Goal: Task Accomplishment & Management: Complete application form

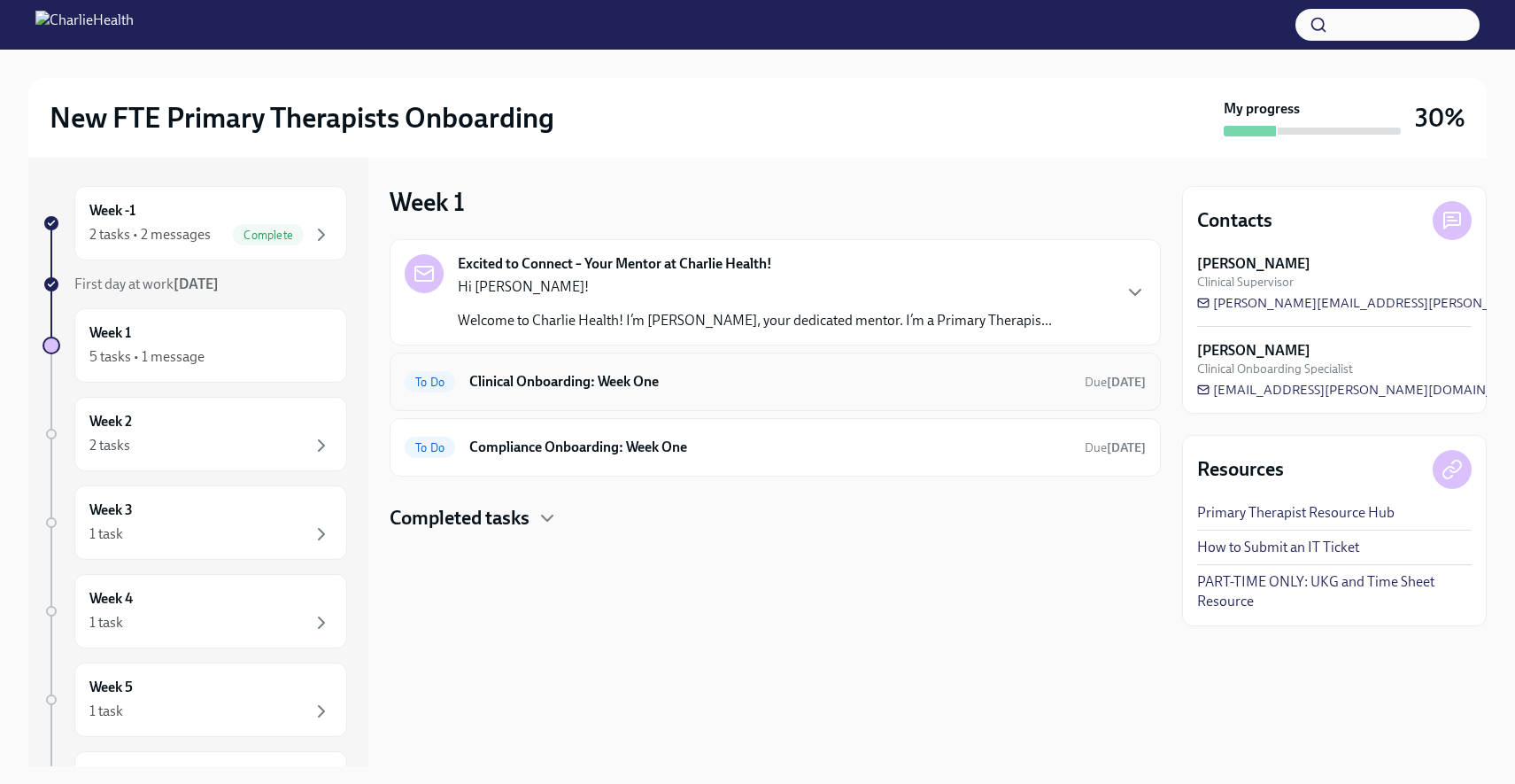
click at [557, 383] on h6 "Clinical Onboarding: Week One" at bounding box center [769, 381] width 601 height 19
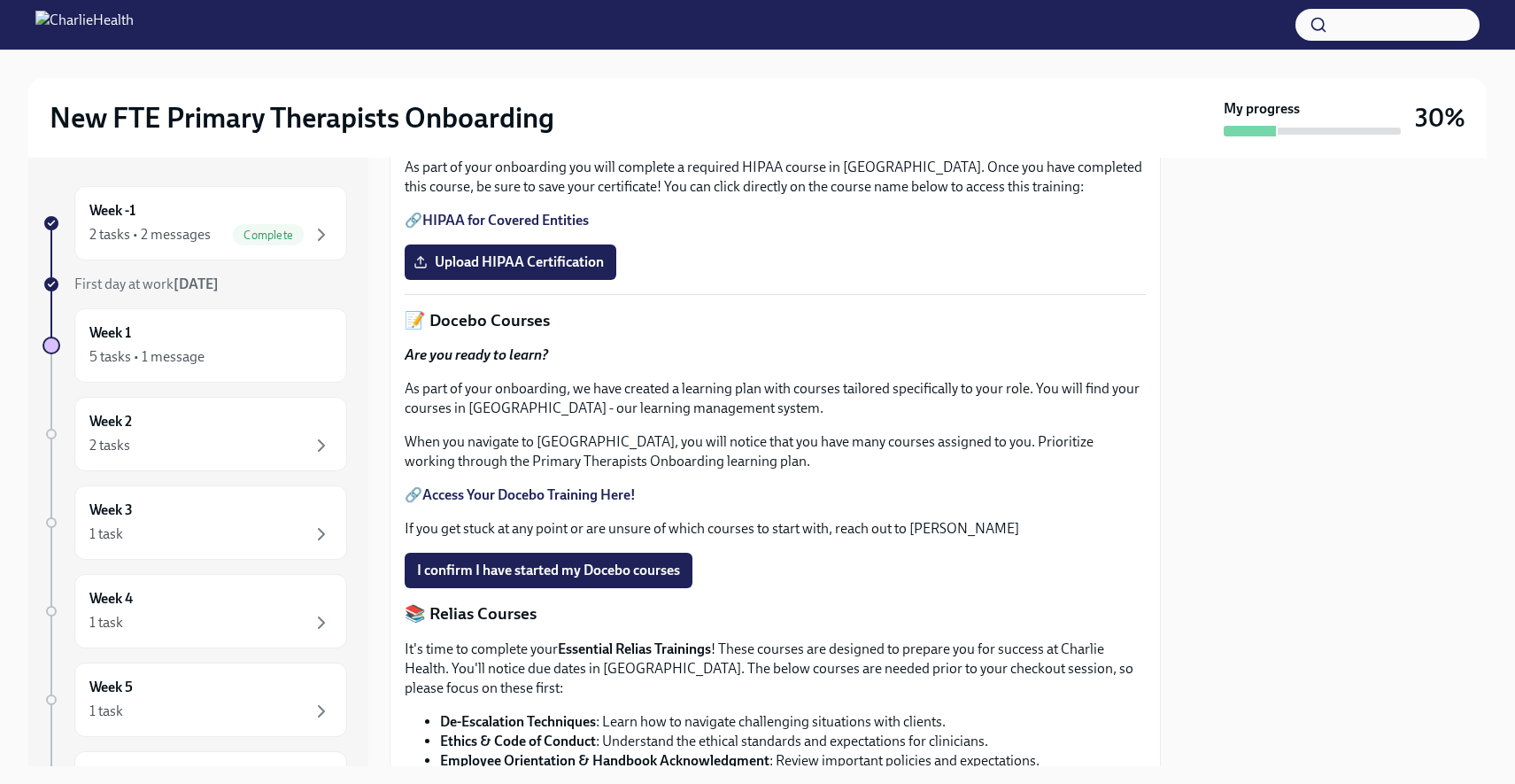
scroll to position [491, 0]
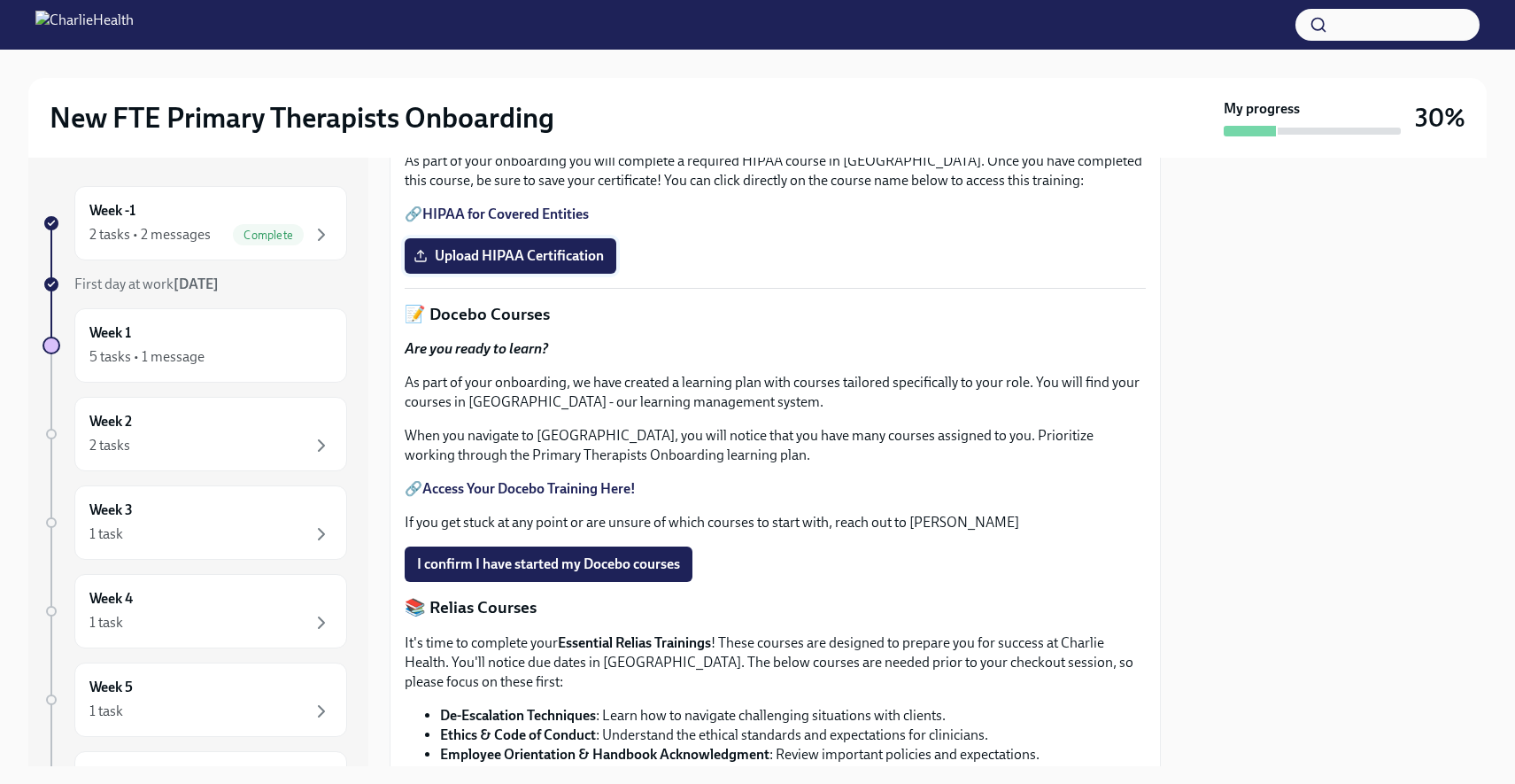
click at [478, 264] on span "Upload HIPAA Certification" at bounding box center [510, 255] width 187 height 17
click at [0, 0] on input "Upload HIPAA Certification" at bounding box center [0, 0] width 0 height 0
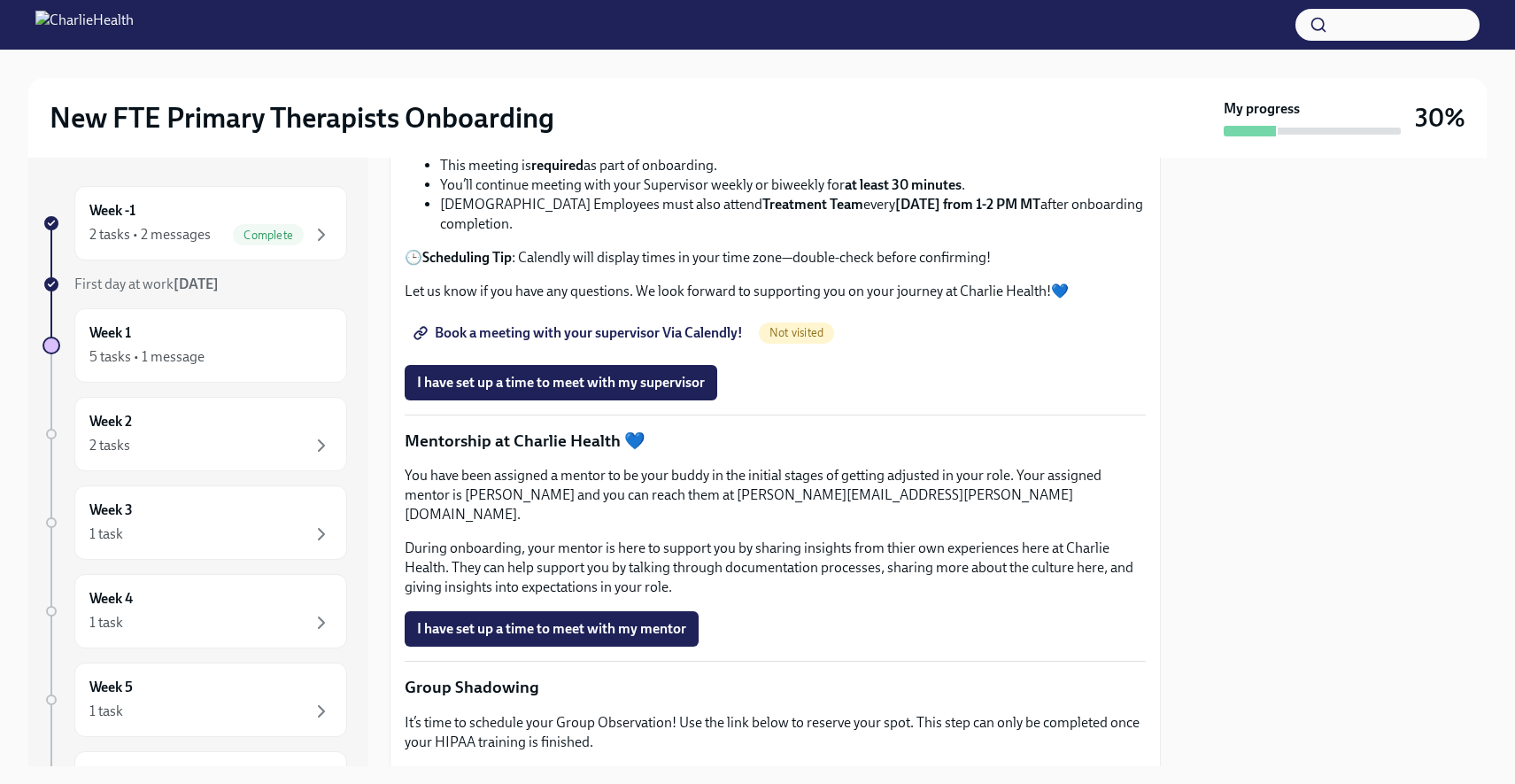
scroll to position [1410, 0]
click at [564, 391] on span "I have set up a time to meet with my supervisor" at bounding box center [561, 381] width 288 height 17
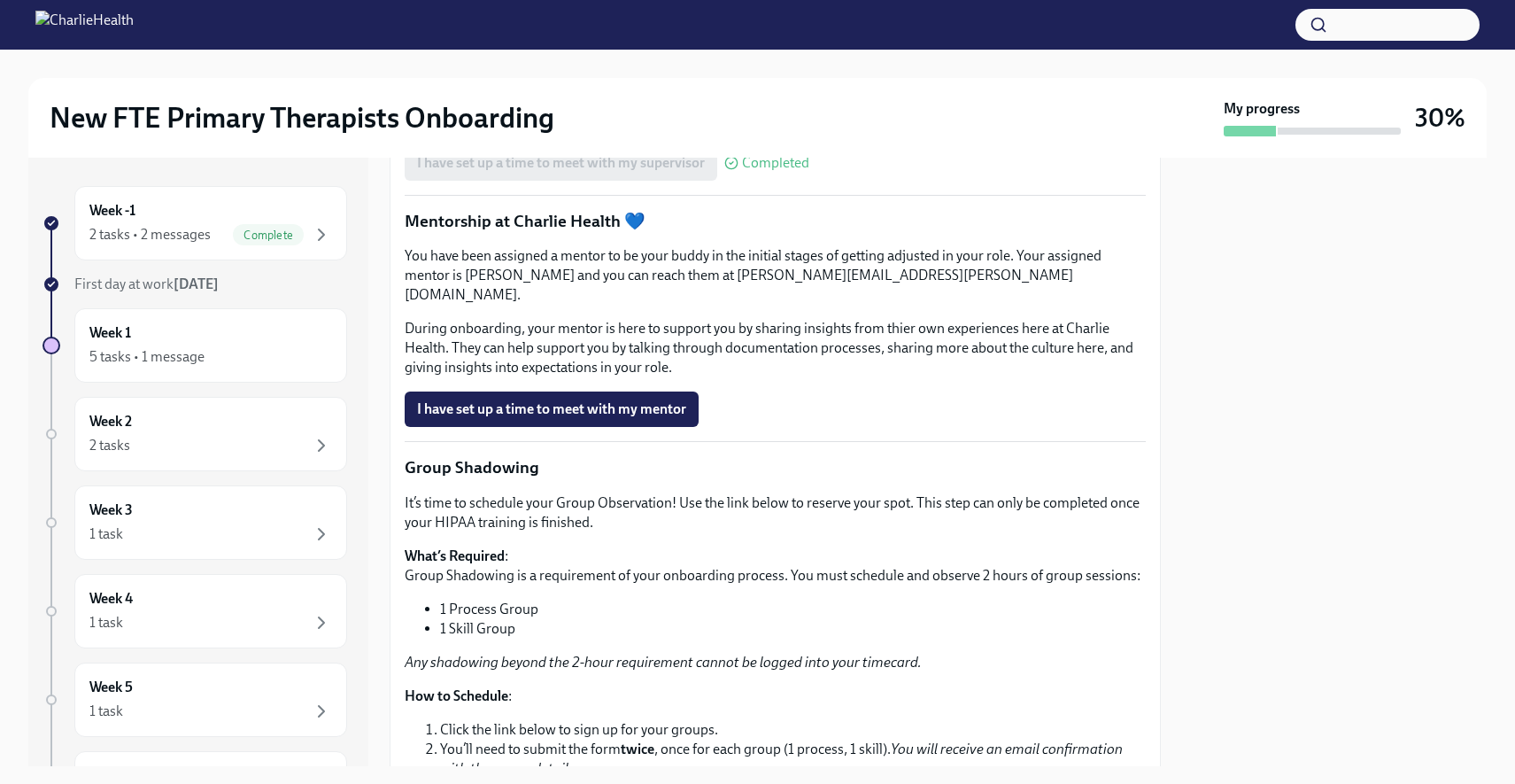
scroll to position [1632, 0]
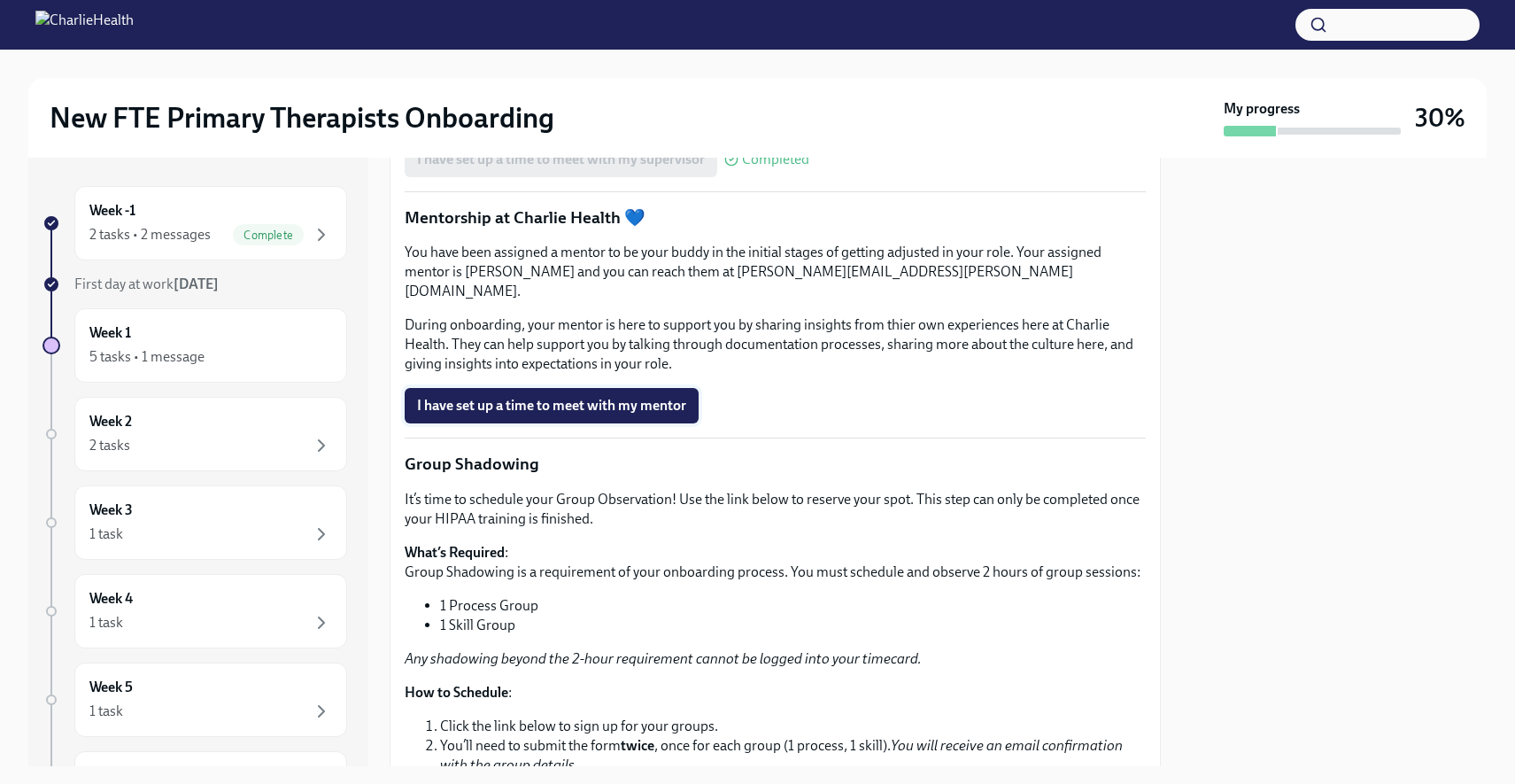
click at [596, 424] on button "I have set up a time to meet with my mentor" at bounding box center [551, 405] width 294 height 36
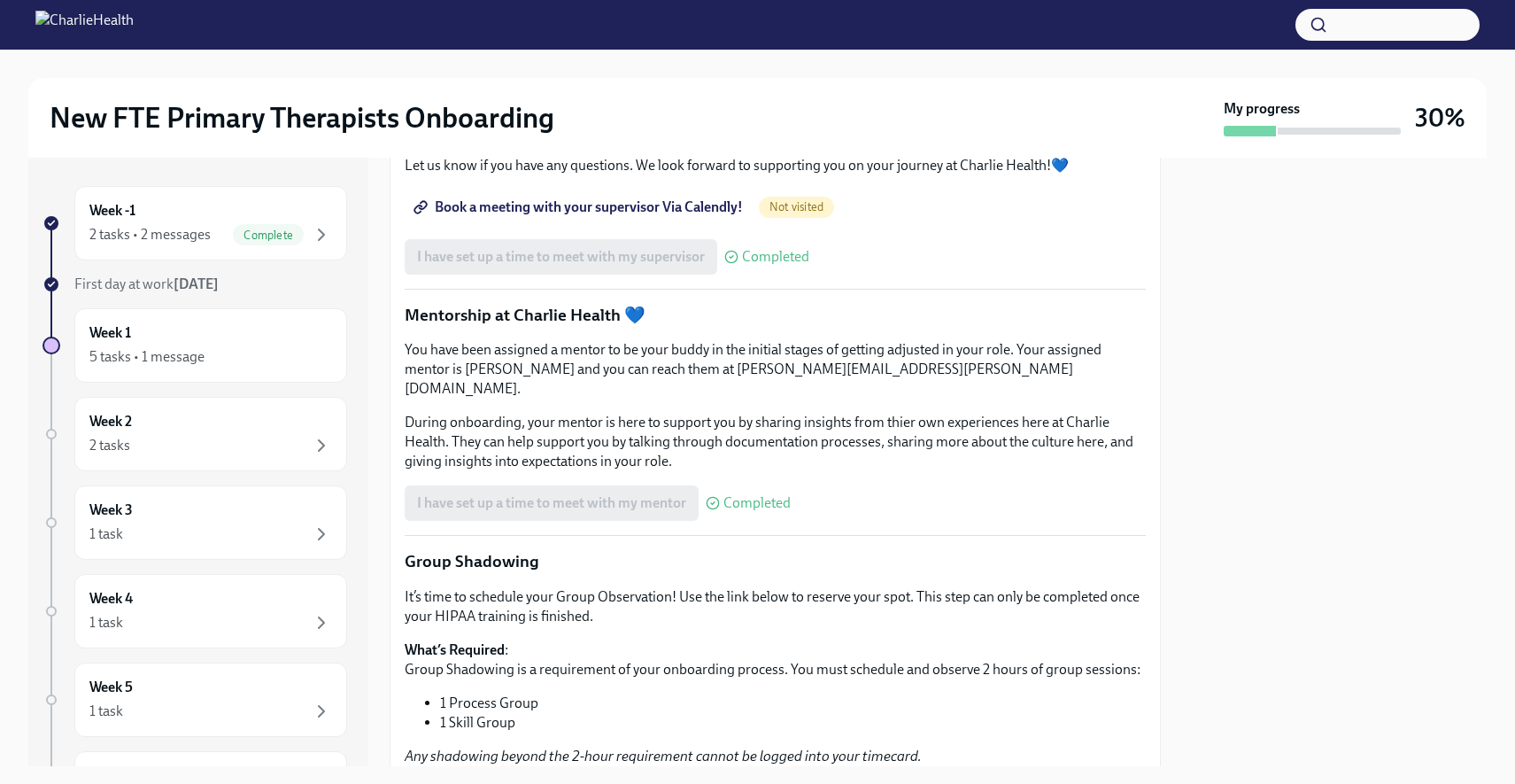
scroll to position [1531, 0]
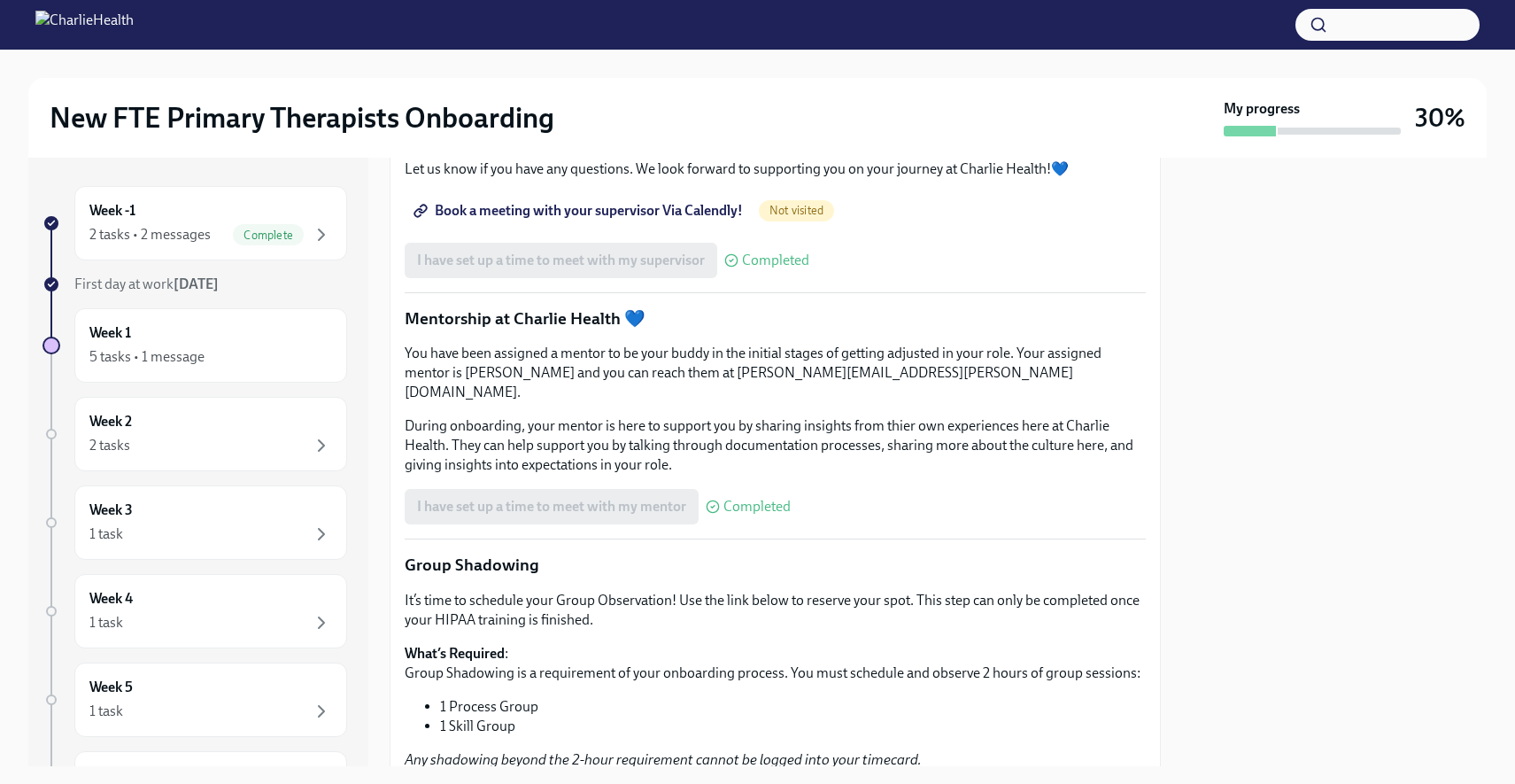
click at [634, 220] on span "Book a meeting with your supervisor Via Calendly!" at bounding box center [580, 210] width 326 height 17
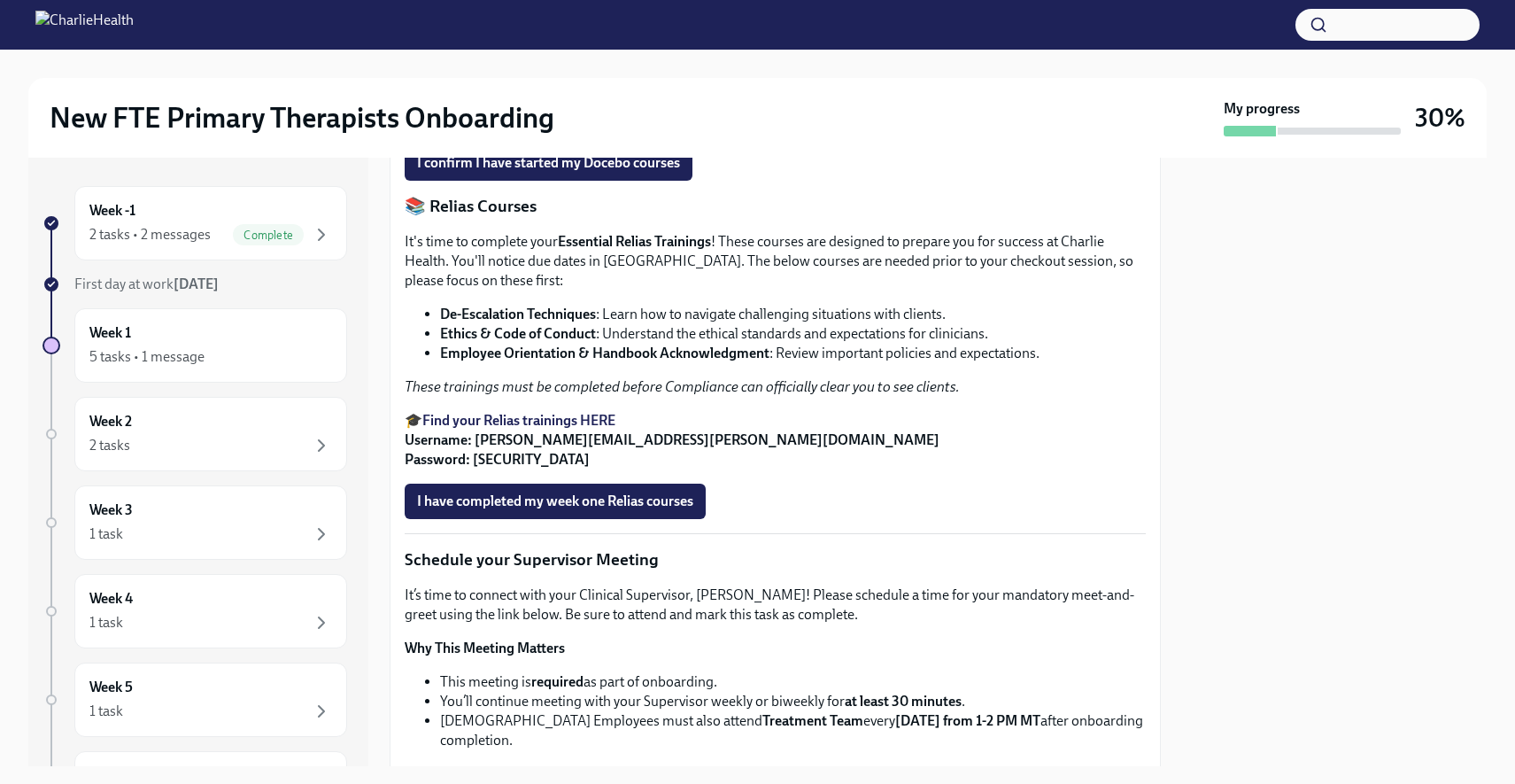
scroll to position [892, 0]
click at [595, 173] on span "I confirm I have started my Docebo courses" at bounding box center [548, 163] width 263 height 17
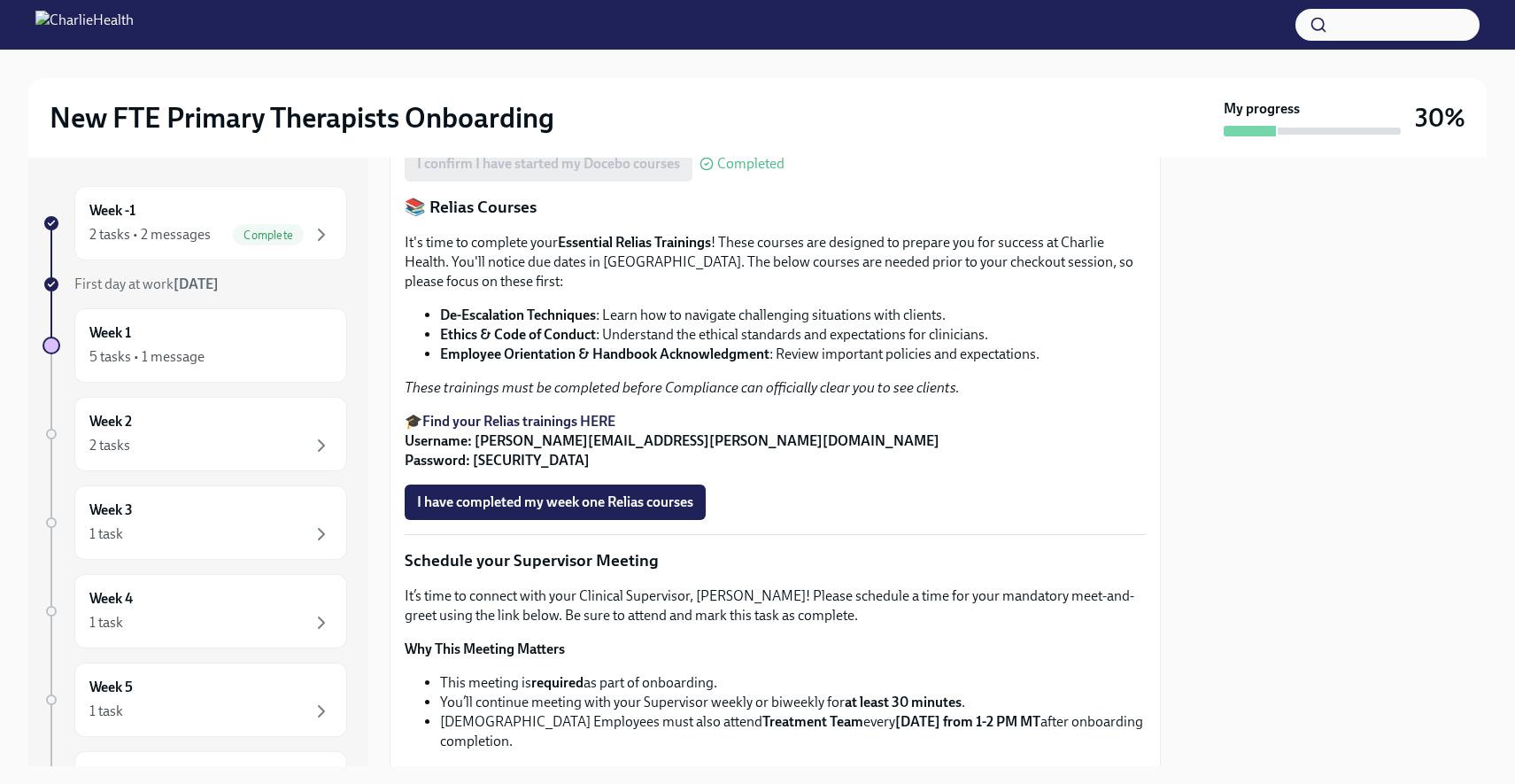
click at [533, 97] on strong "Access Your Docebo Training Here!" at bounding box center [529, 88] width 213 height 16
